Goal: Task Accomplishment & Management: Manage account settings

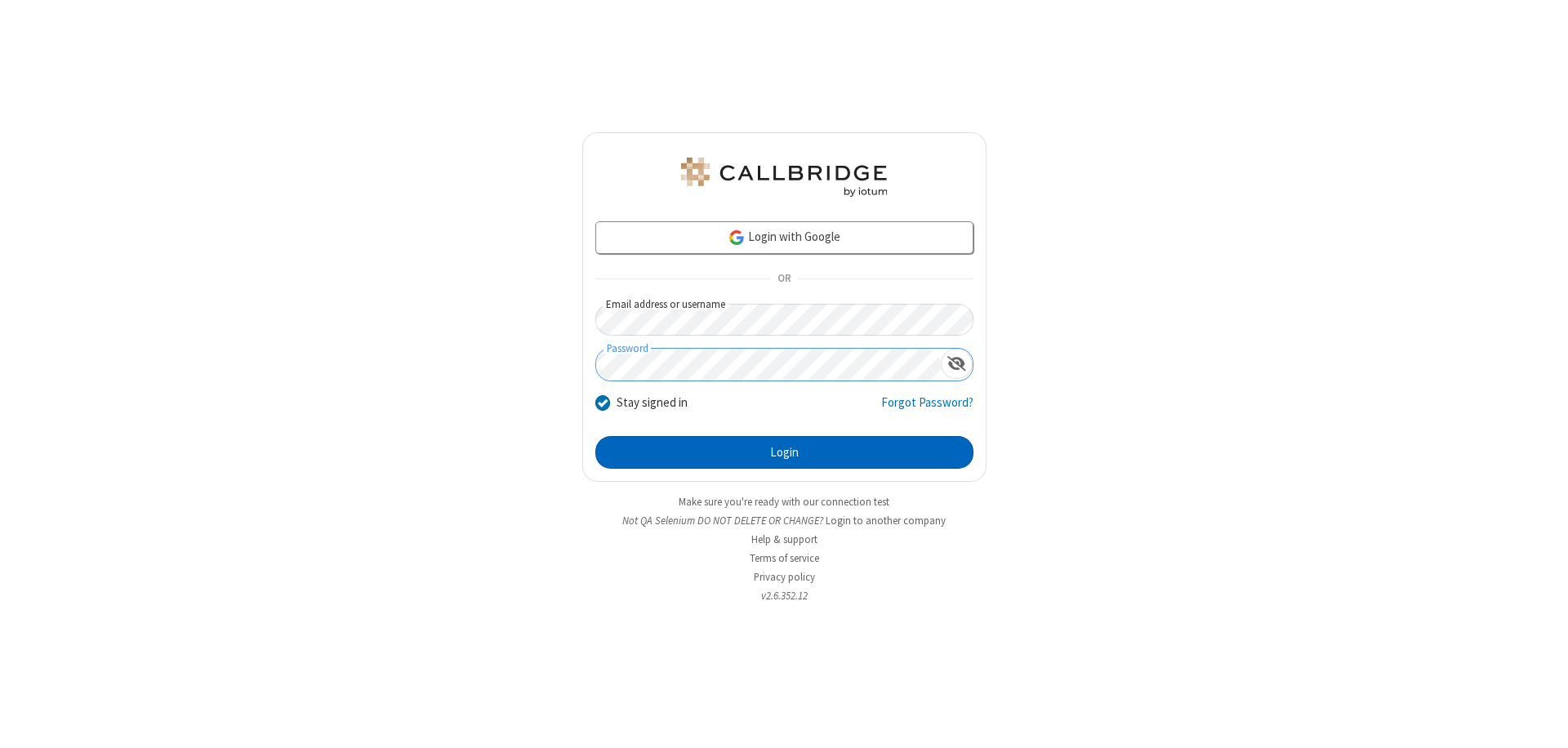
click at [784, 453] on button "Login" at bounding box center [785, 452] width 378 height 33
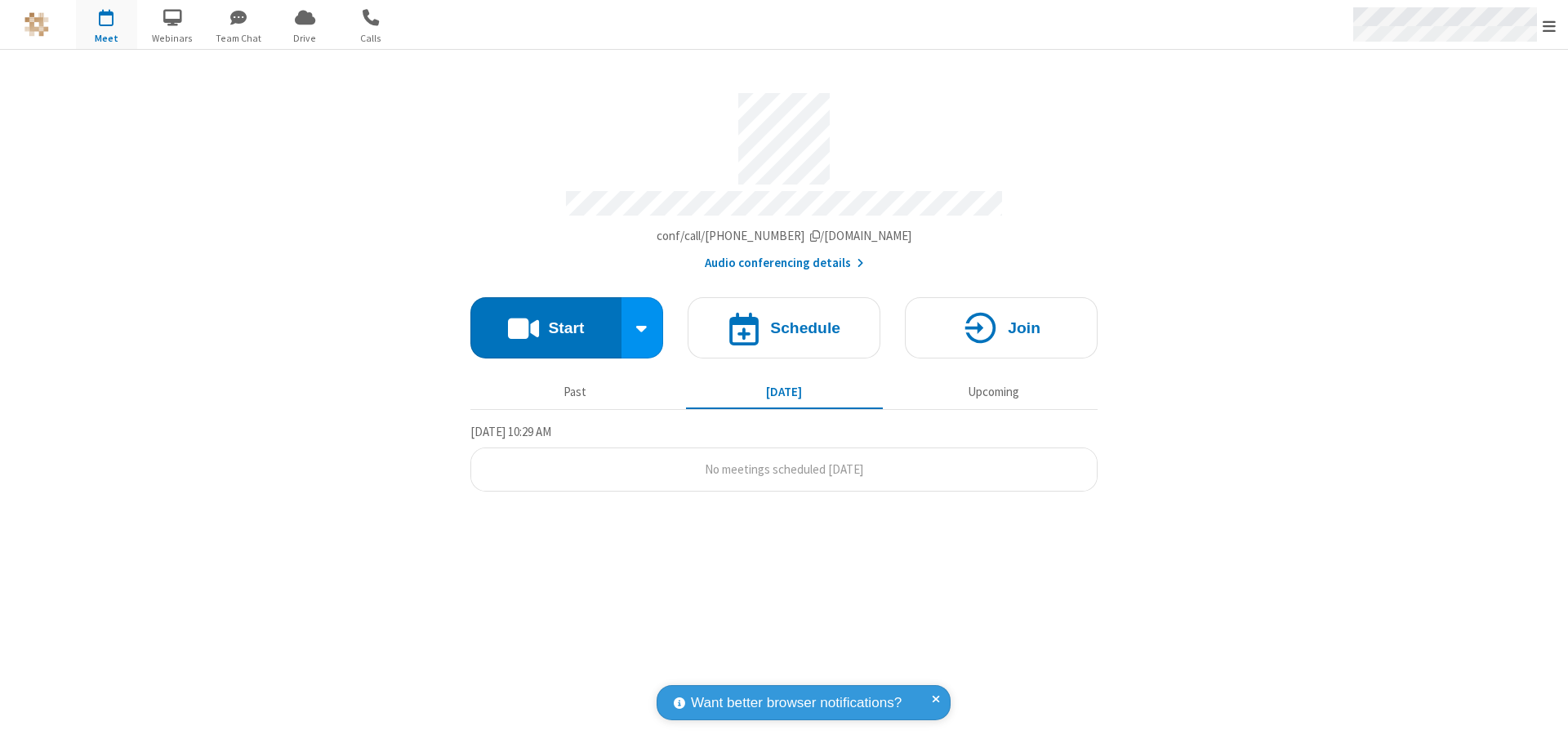
click at [1549, 25] on span "Open menu" at bounding box center [1549, 25] width 13 height 16
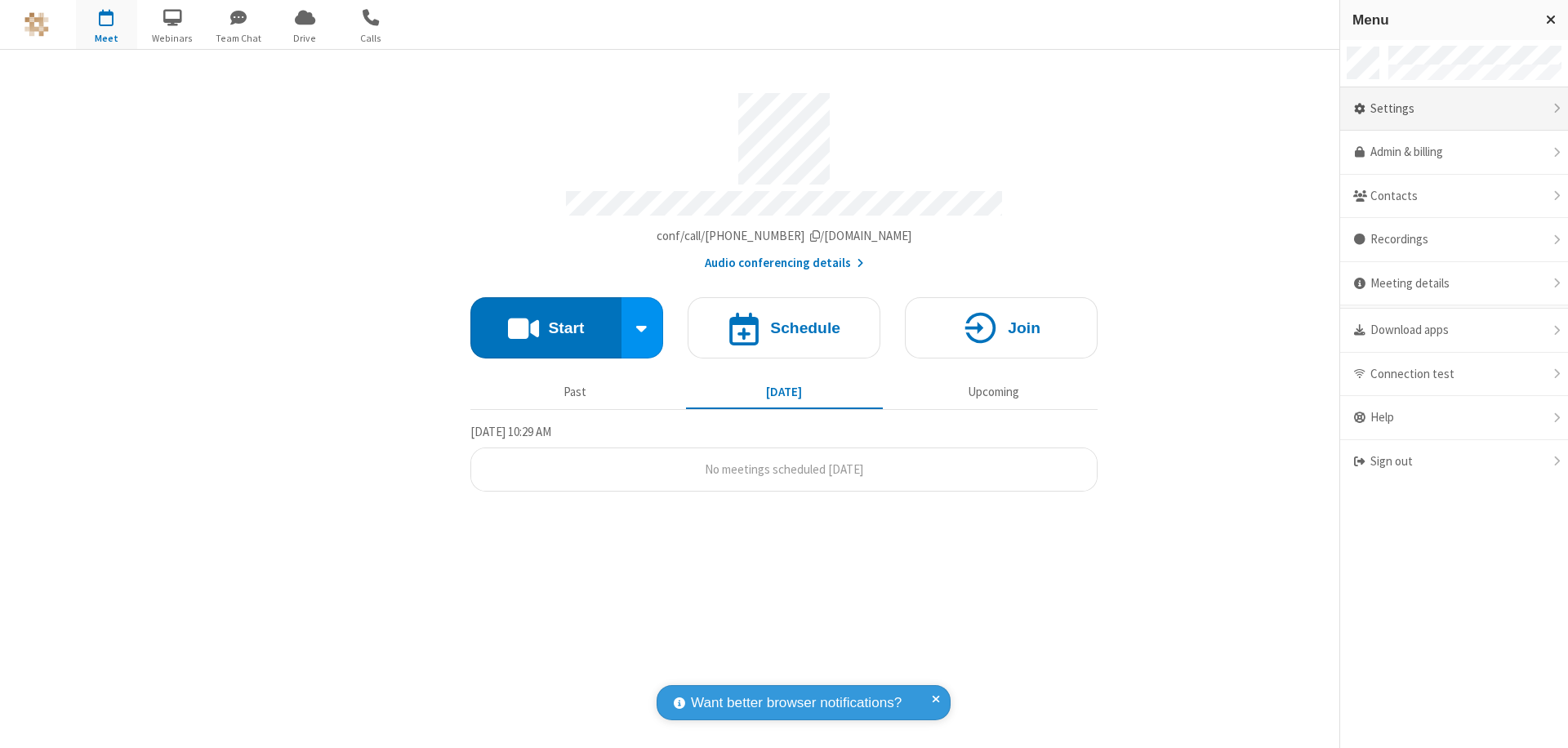
click at [1454, 108] on div "Settings" at bounding box center [1454, 109] width 228 height 44
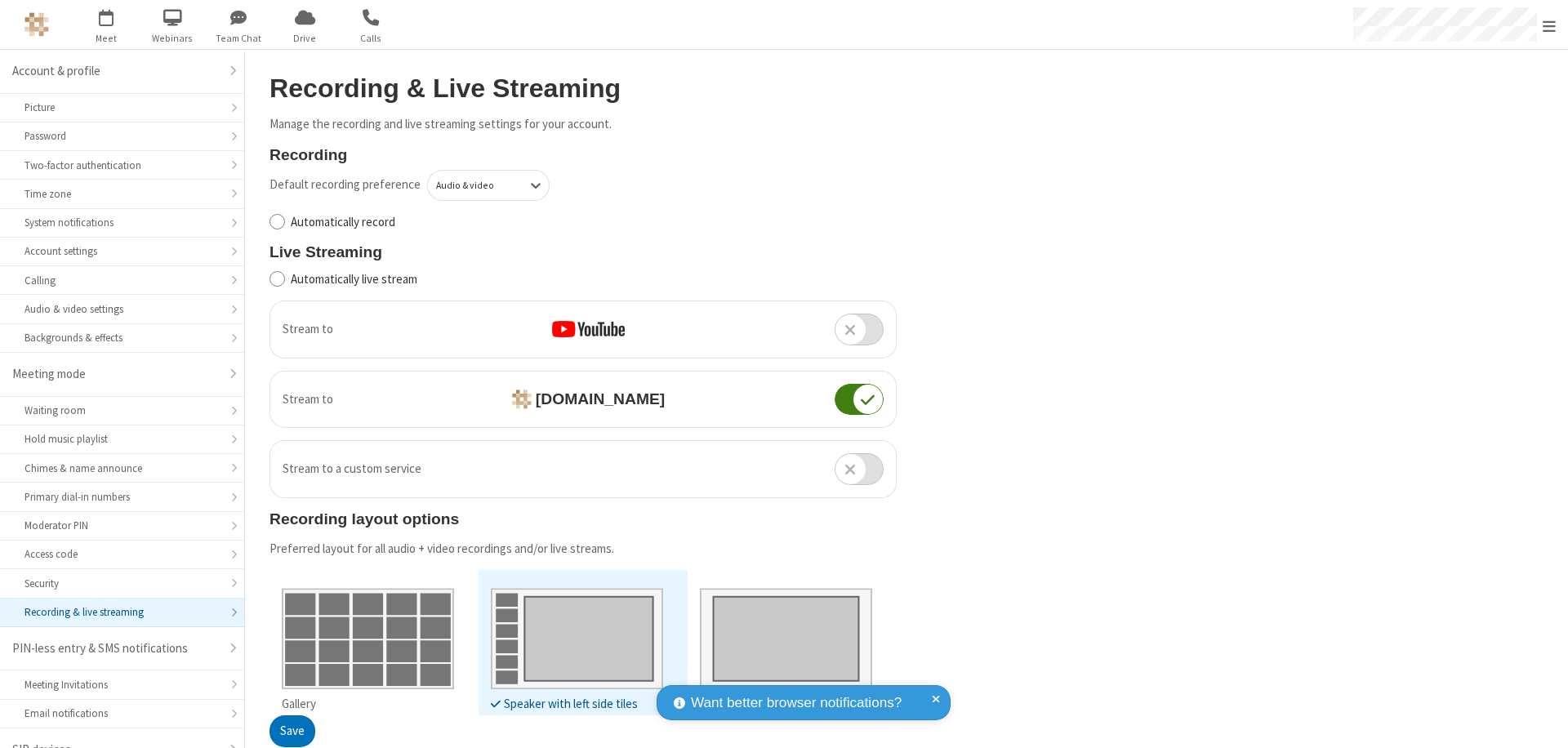
scroll to position [23, 0]
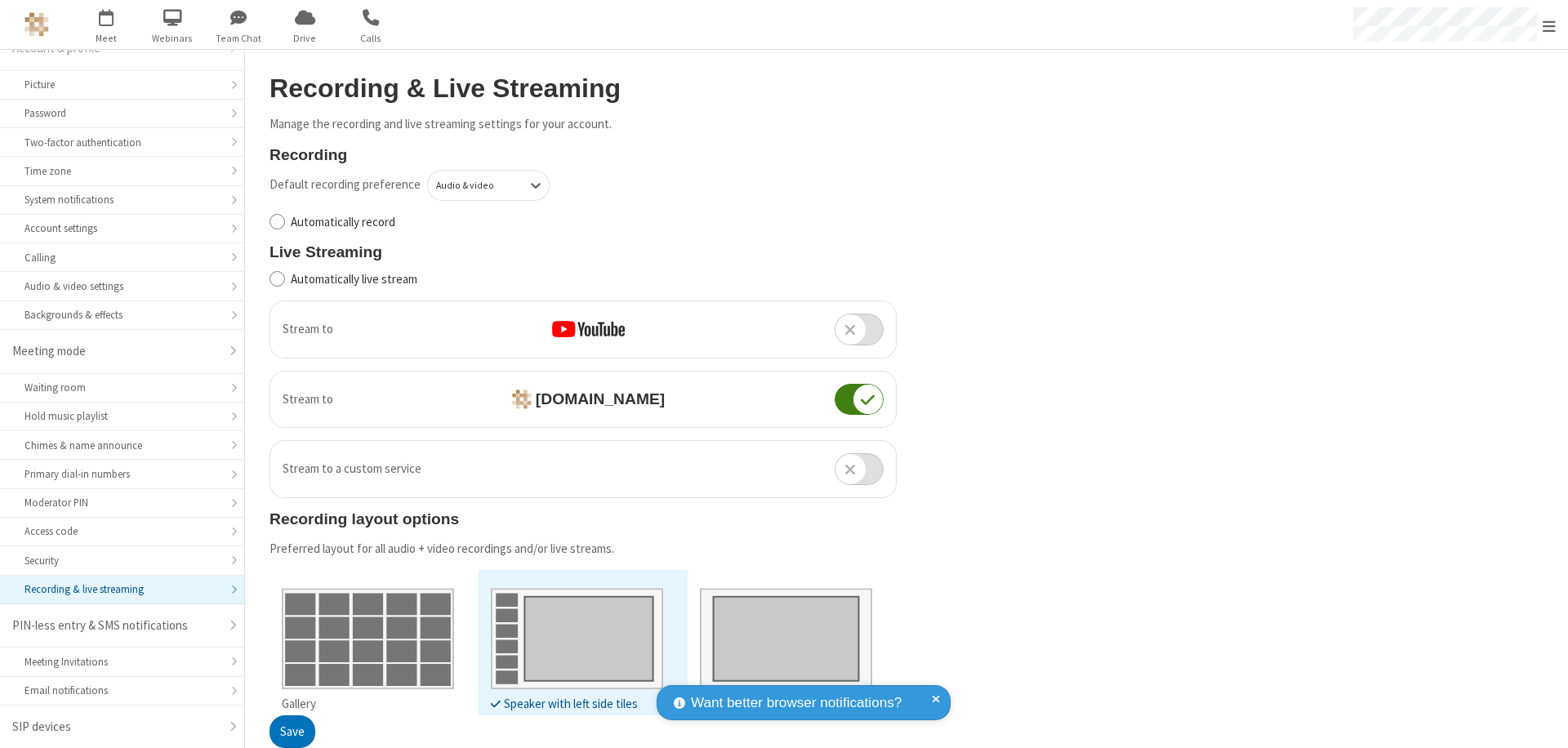
click at [277, 221] on input "Automatically record" at bounding box center [277, 222] width 15 height 17
checkbox input "true"
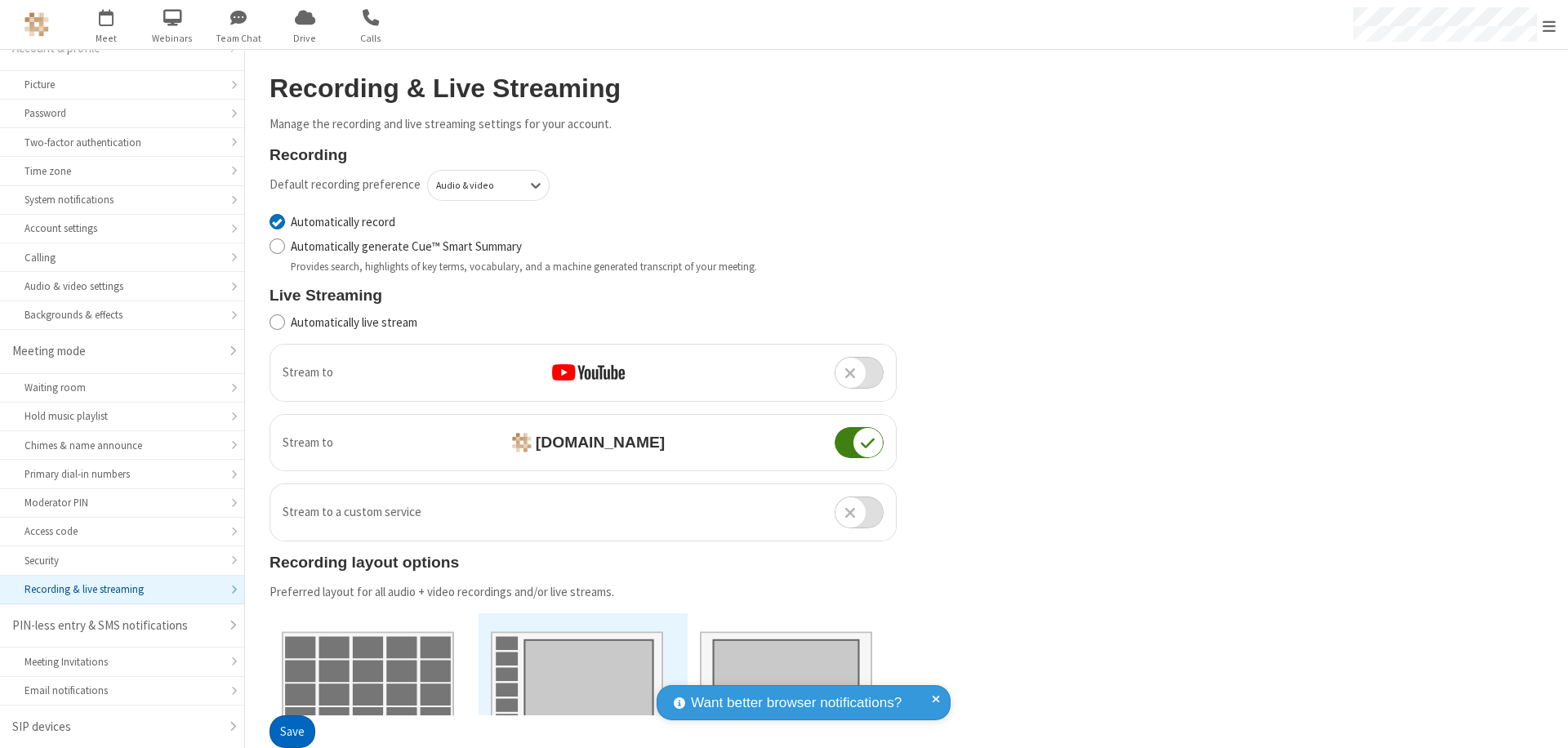
click at [292, 732] on button "Save" at bounding box center [292, 732] width 46 height 33
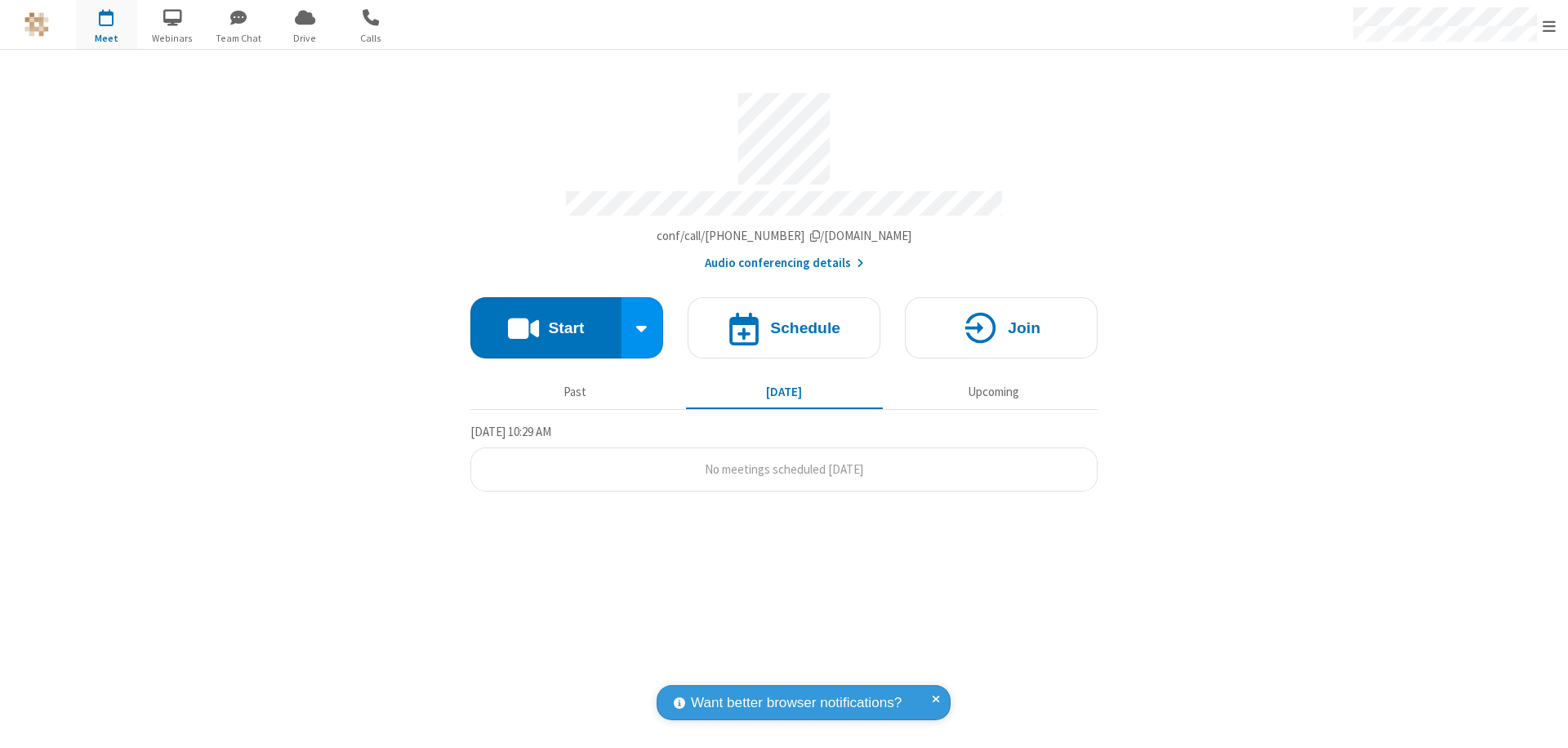
click at [546, 320] on button "Start" at bounding box center [546, 327] width 152 height 61
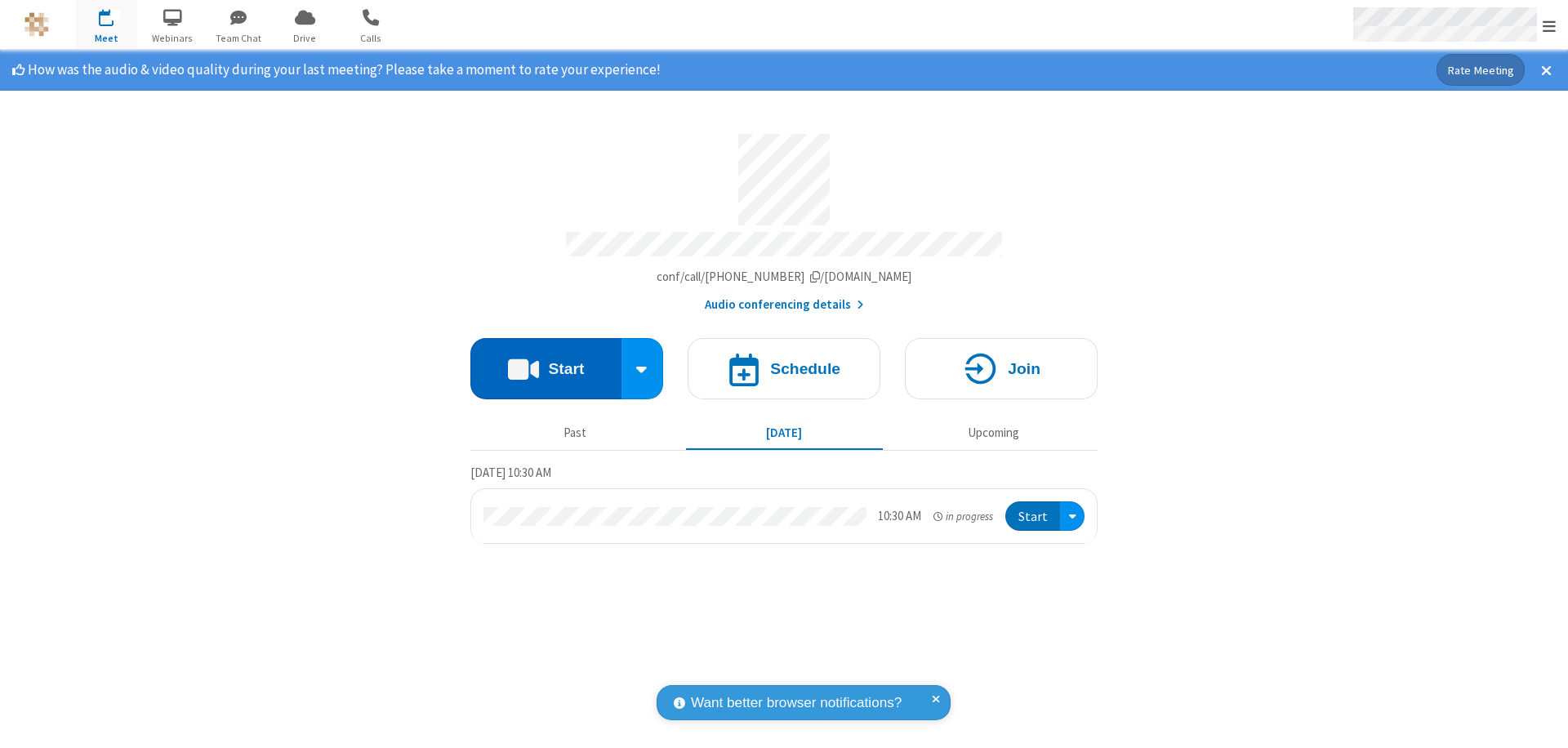
click at [1549, 25] on span "Open menu" at bounding box center [1549, 25] width 13 height 16
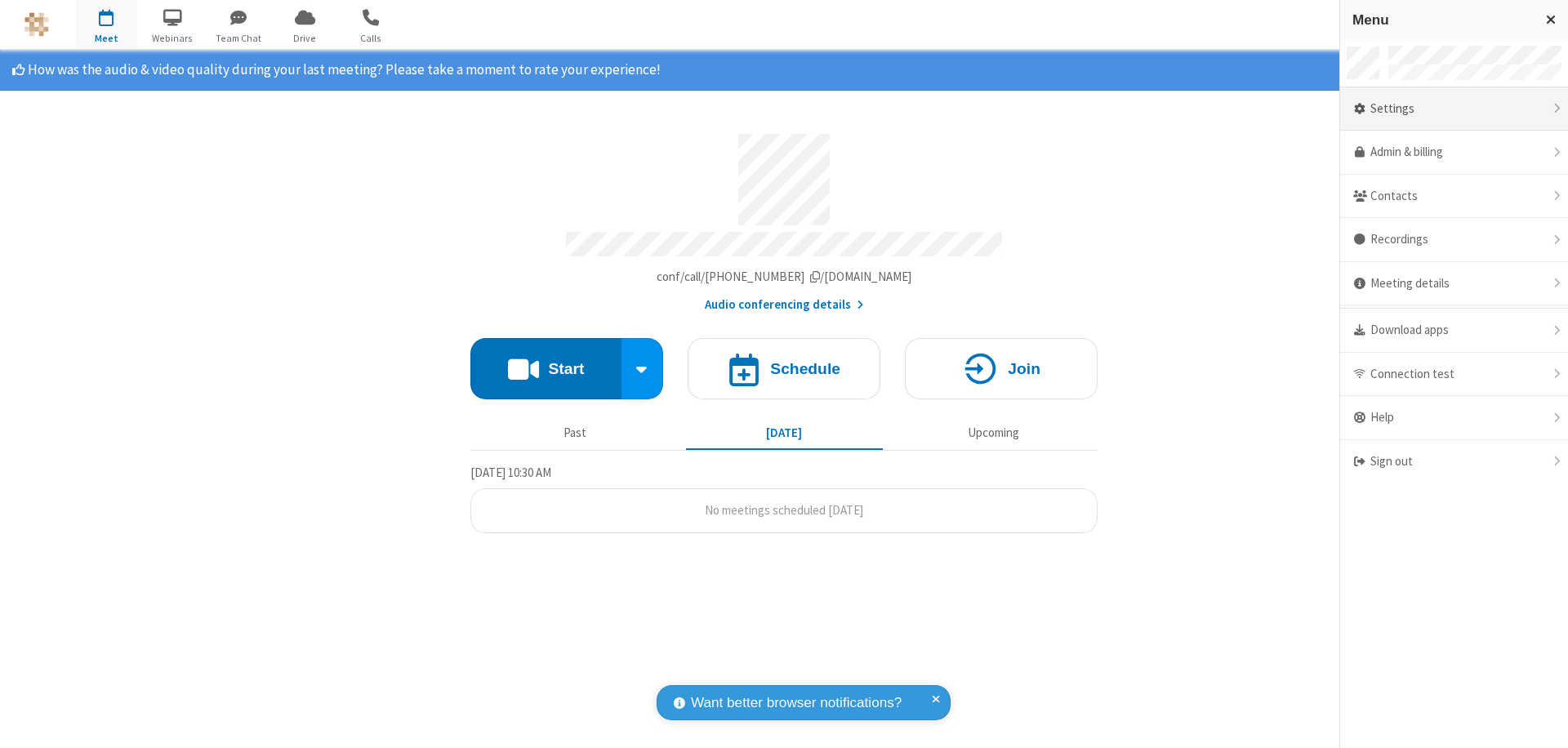
click at [1454, 108] on div "Settings" at bounding box center [1454, 109] width 228 height 44
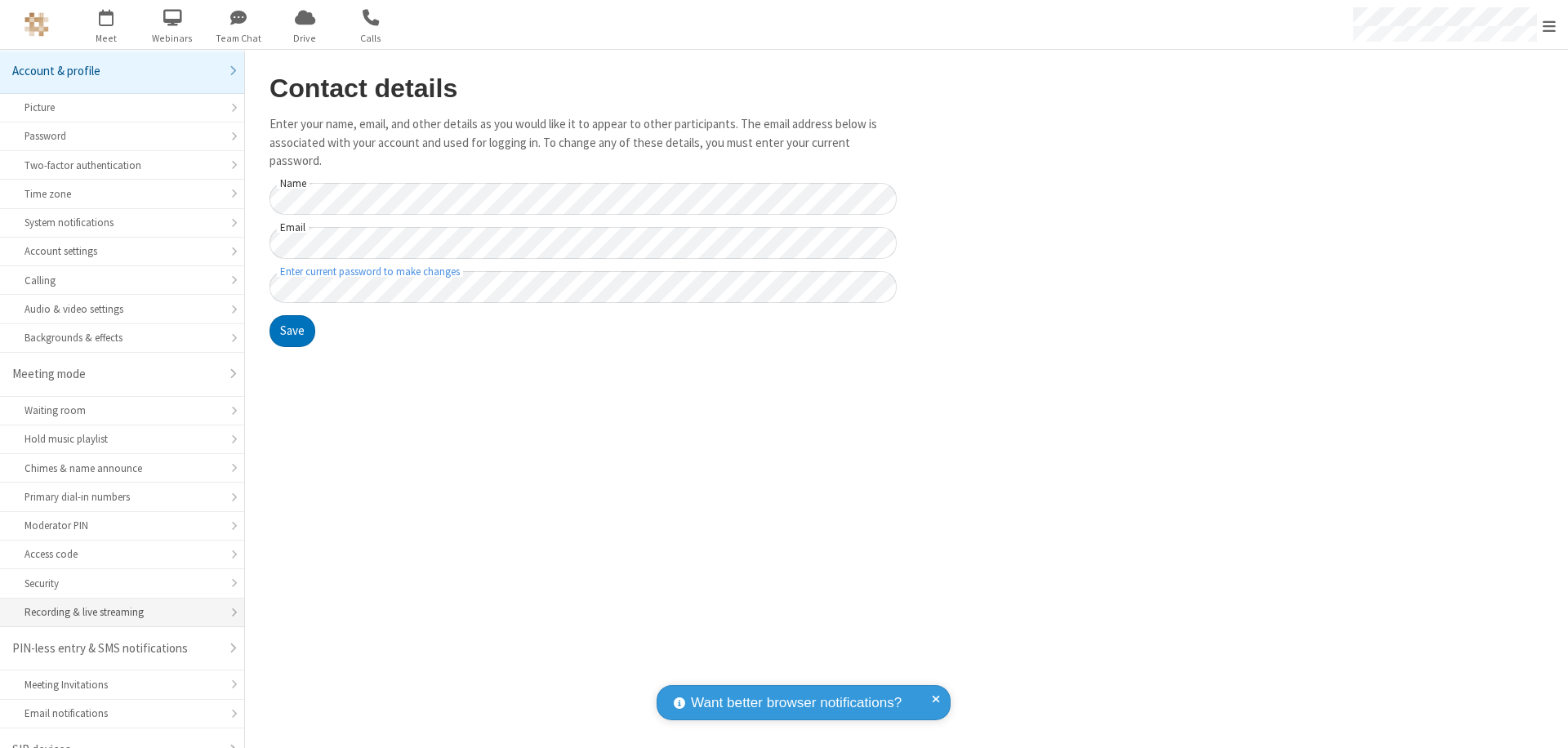
click at [116, 604] on div "Recording & live streaming" at bounding box center [121, 612] width 195 height 15
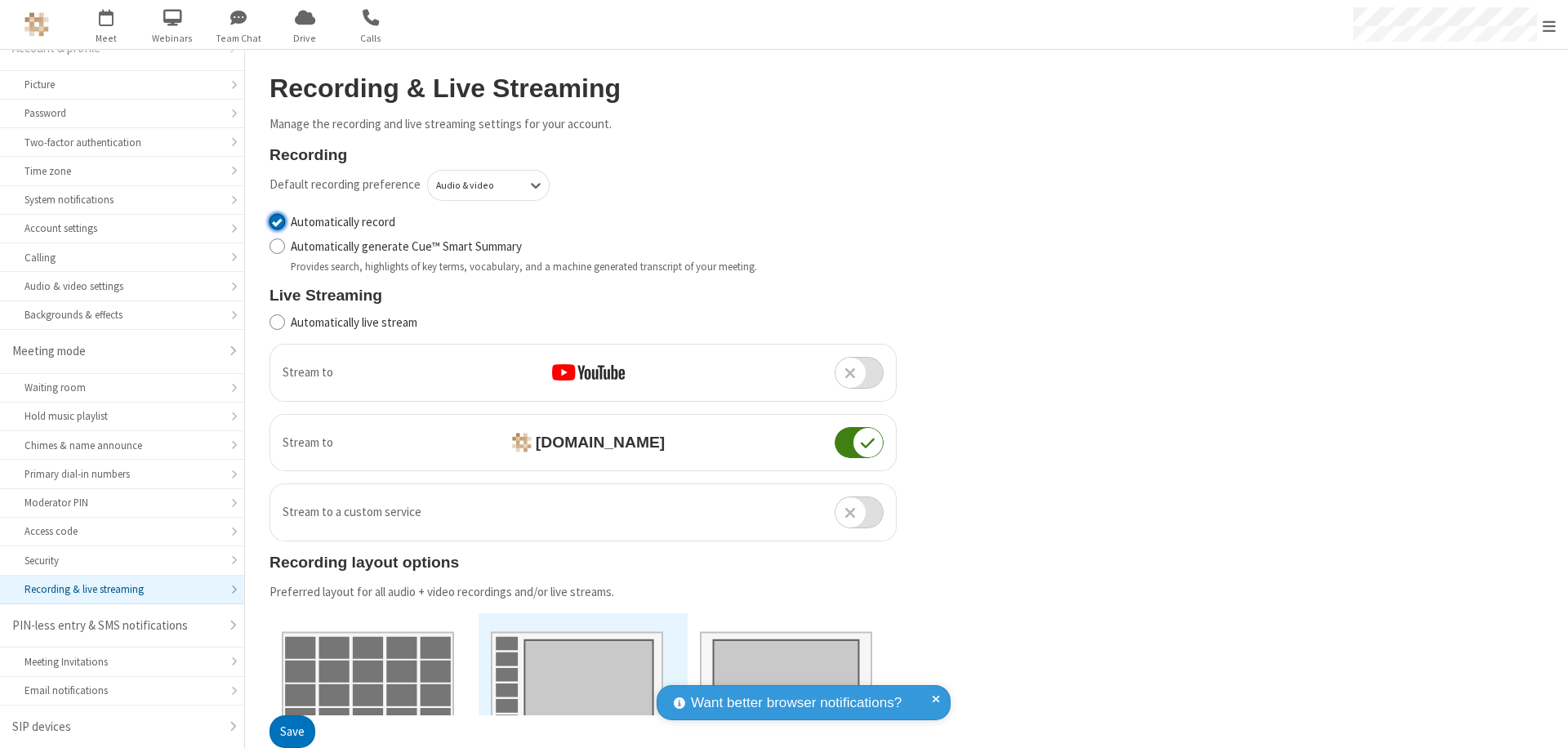
click at [277, 221] on input "Automatically record" at bounding box center [277, 222] width 15 height 17
checkbox input "false"
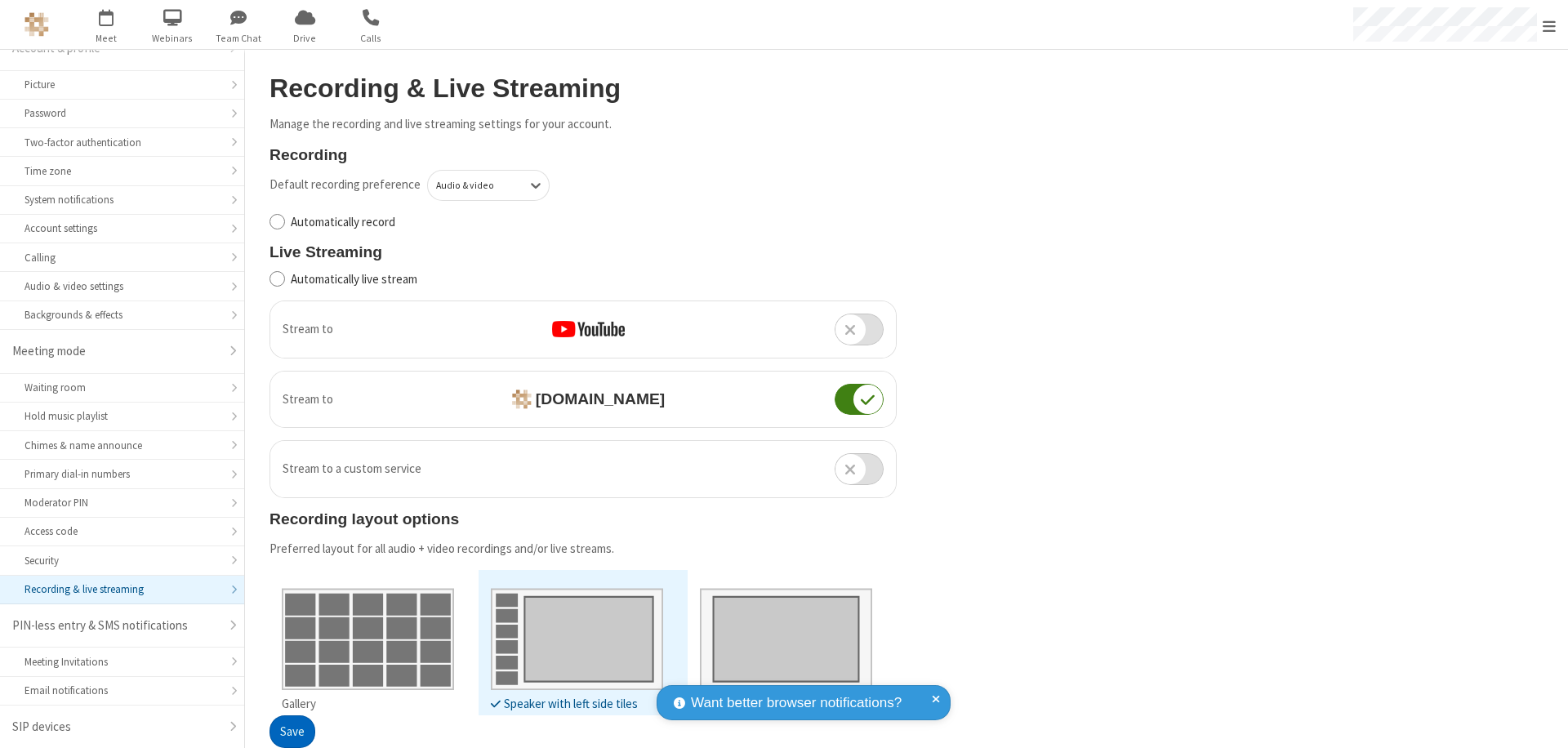
click at [292, 732] on button "Save" at bounding box center [292, 732] width 46 height 33
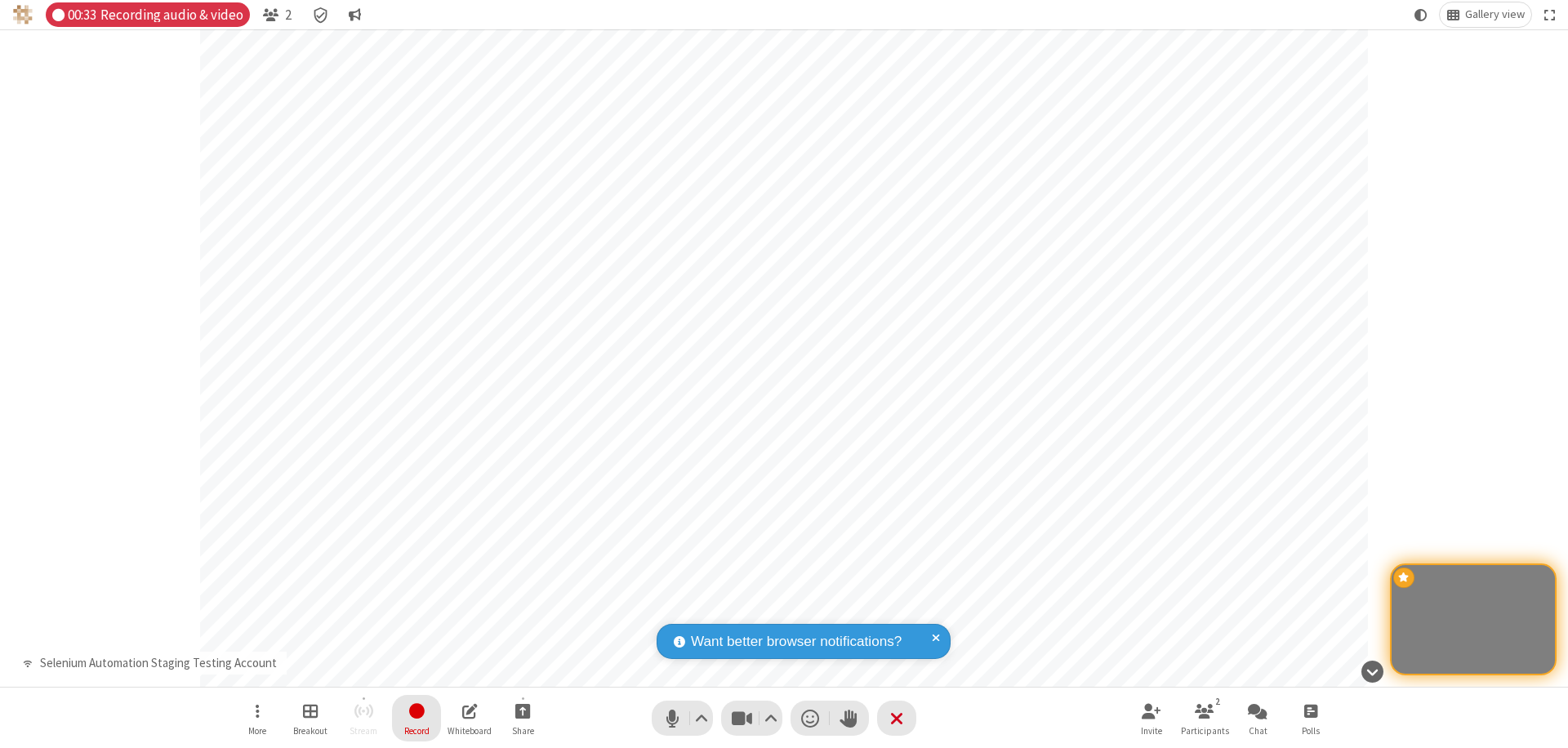
click at [417, 718] on span "Stop recording" at bounding box center [416, 711] width 19 height 21
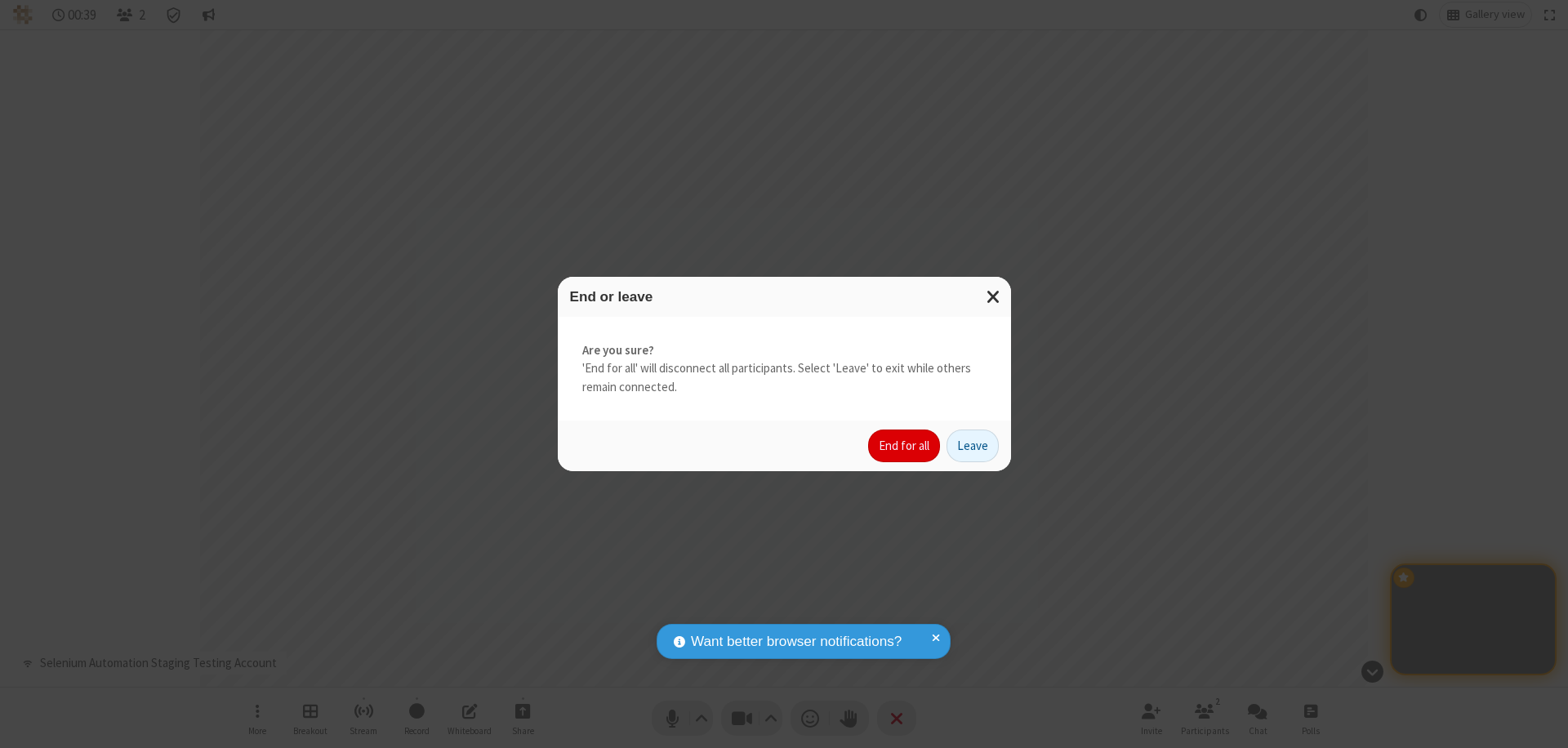
click at [905, 446] on button "End for all" at bounding box center [904, 445] width 72 height 33
